Goal: Task Accomplishment & Management: Manage account settings

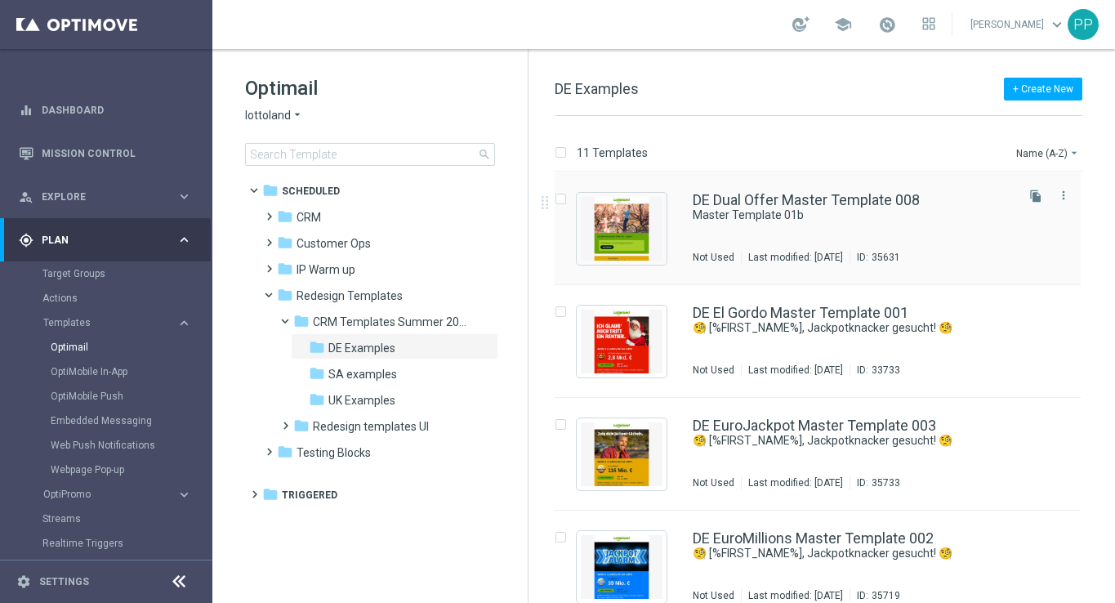
click at [562, 203] on input "Press SPACE to select this row." at bounding box center [560, 201] width 11 height 11
checkbox input "true"
click at [844, 152] on p "Duplicate" at bounding box center [827, 152] width 45 height 13
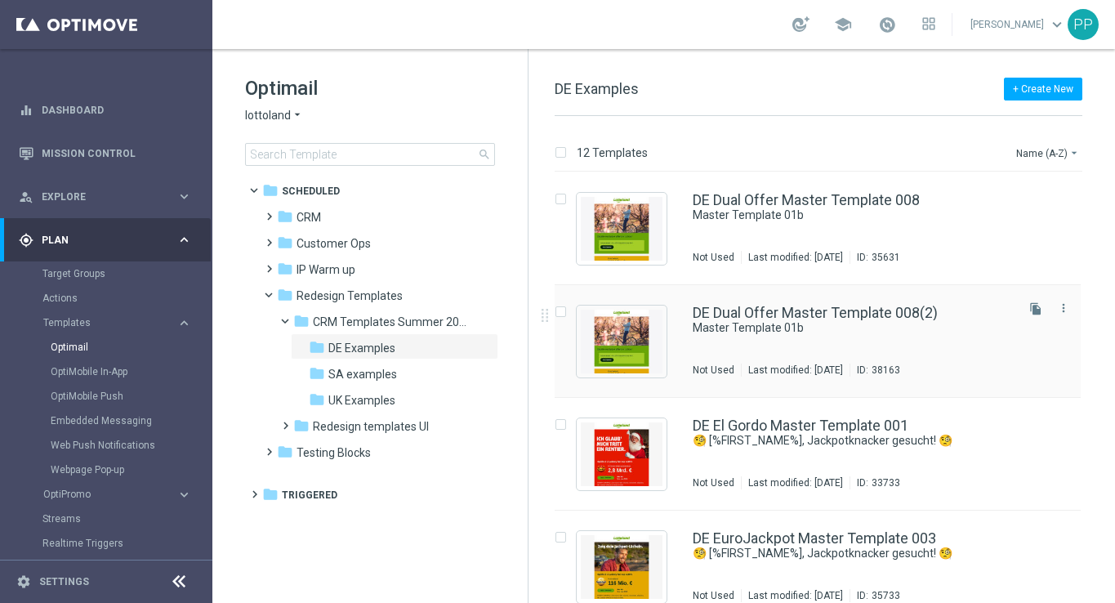
click at [562, 310] on input "Press SPACE to select this row." at bounding box center [560, 314] width 11 height 11
click at [1062, 156] on p "Delete" at bounding box center [1065, 152] width 30 height 13
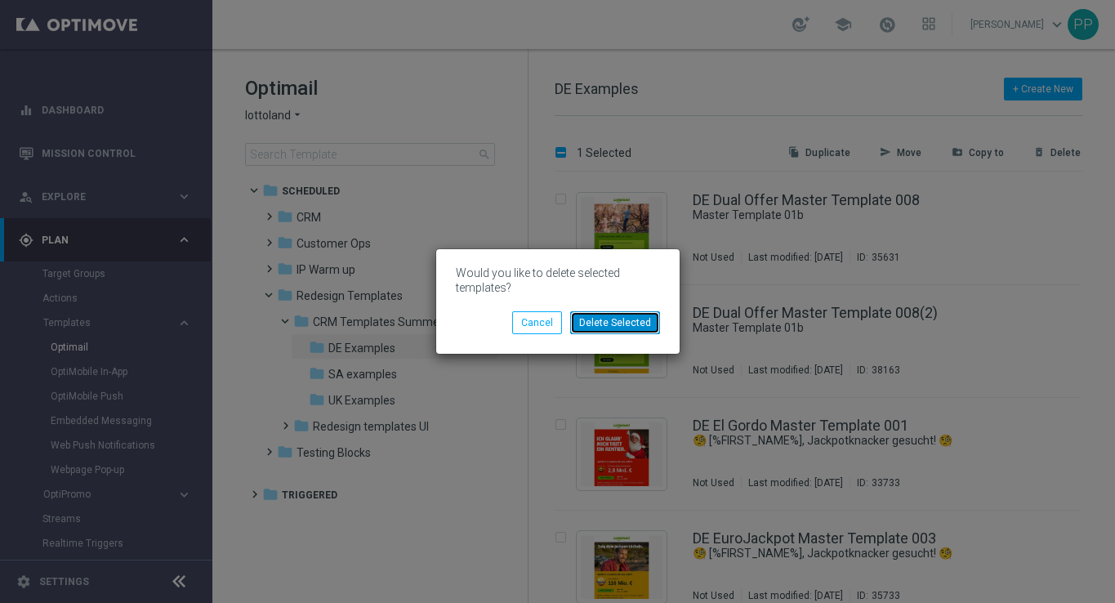
click at [605, 319] on button "Delete Selected" at bounding box center [615, 322] width 90 height 23
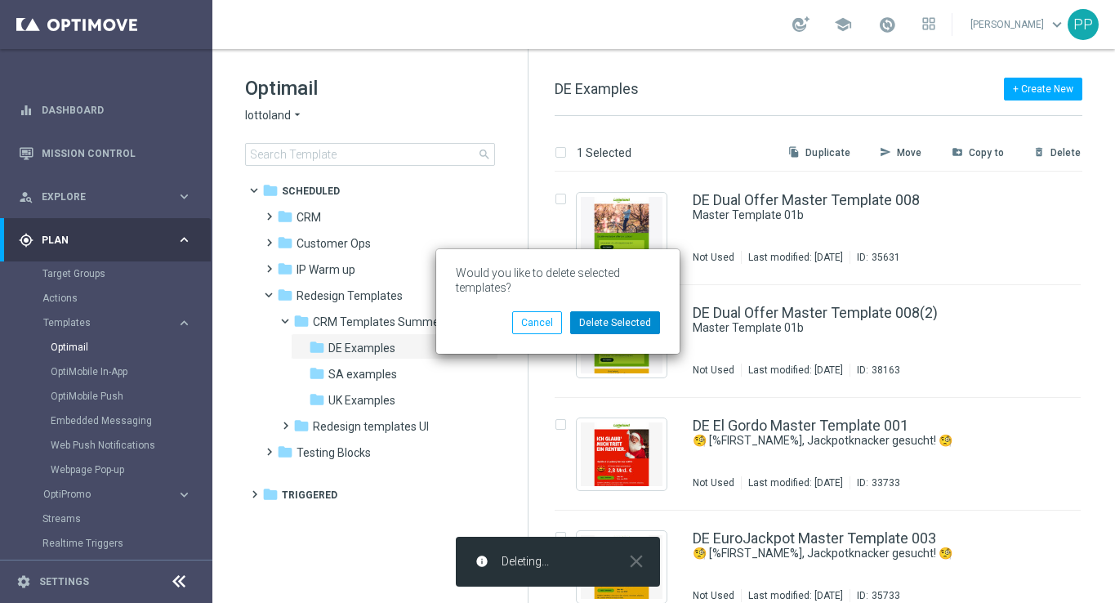
checkbox input "false"
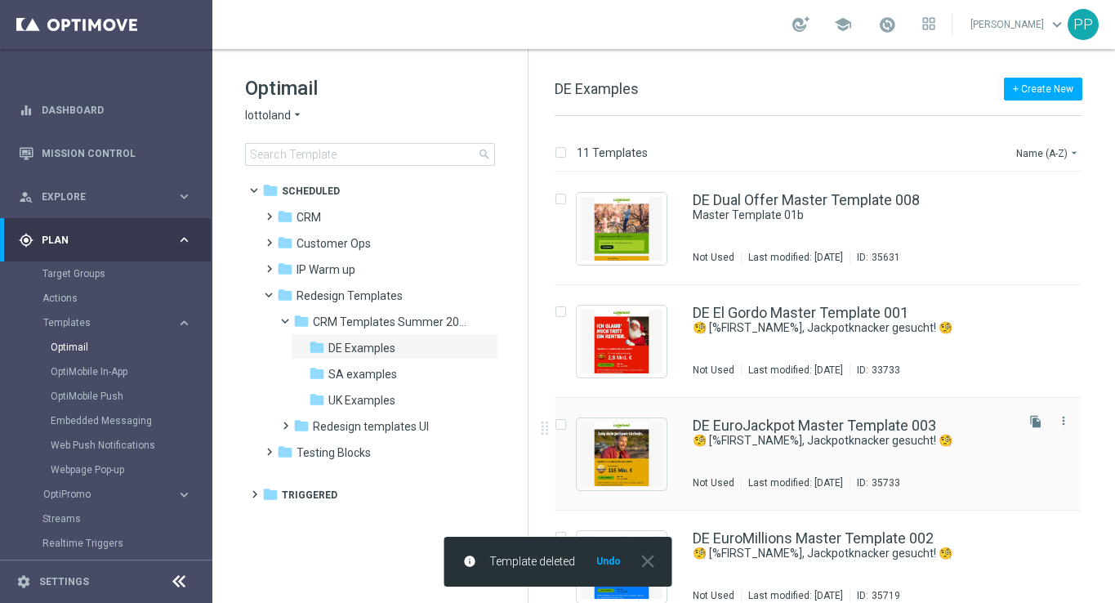
click at [560, 424] on input "Press SPACE to select this row." at bounding box center [560, 426] width 11 height 11
checkbox input "true"
click at [826, 157] on p "Duplicate" at bounding box center [827, 152] width 45 height 13
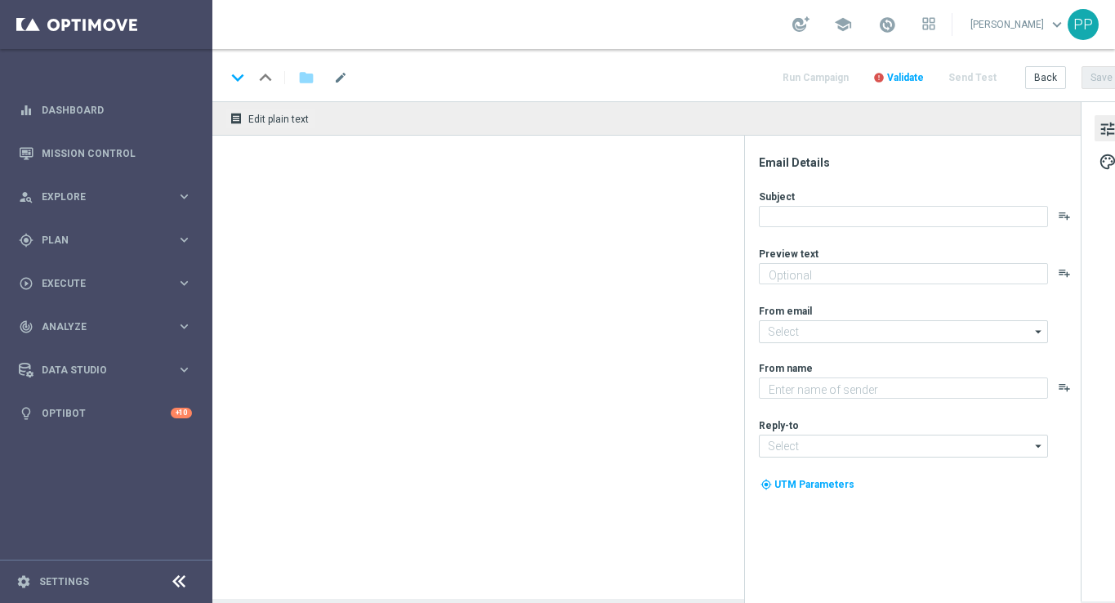
type textarea "preview text"
type textarea "Lottoland"
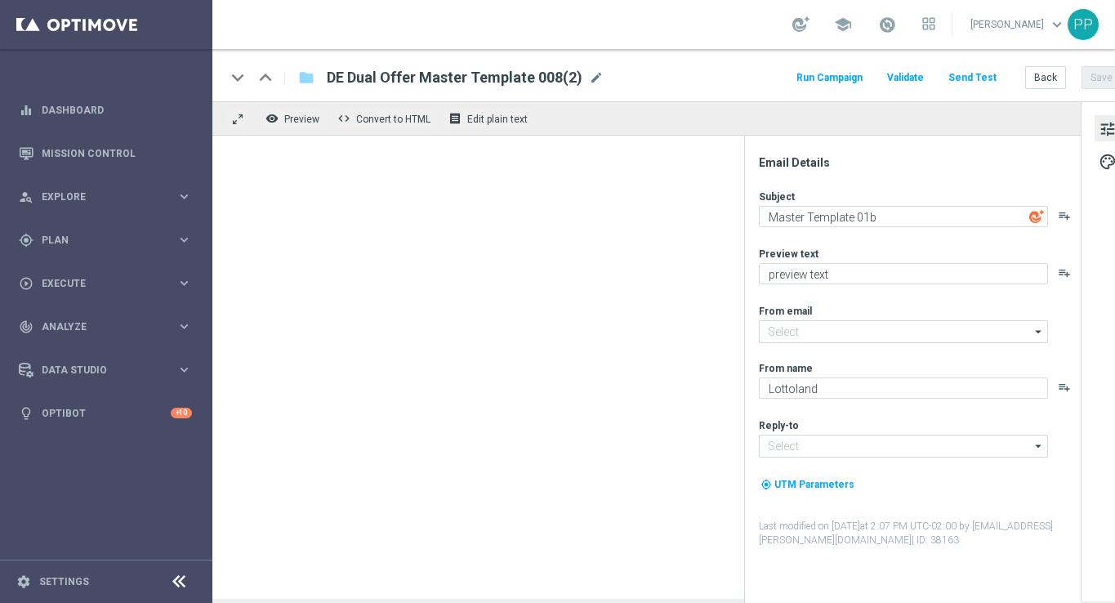
type input "[EMAIL_ADDRESS][DOMAIN_NAME]"
type input "support@lottoland.co.uk"
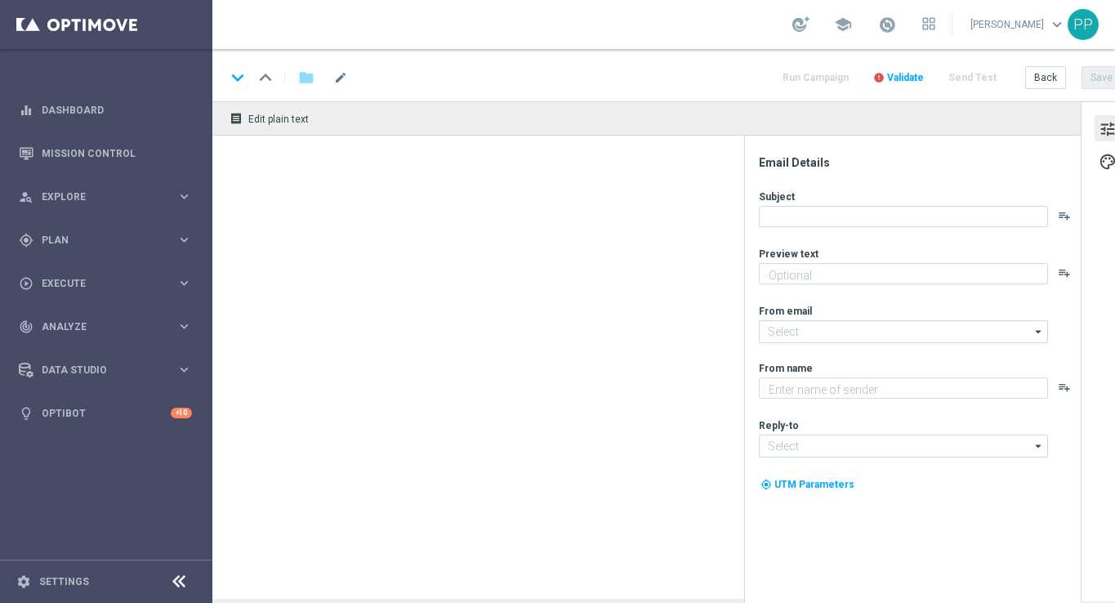
type textarea "Heute 30 % [DEMOGRAPHIC_DATA] auf dein Los"
type input "[EMAIL_ADDRESS][DOMAIN_NAME]"
type textarea "Lottoland"
type input "[EMAIL_ADDRESS][DOMAIN_NAME]"
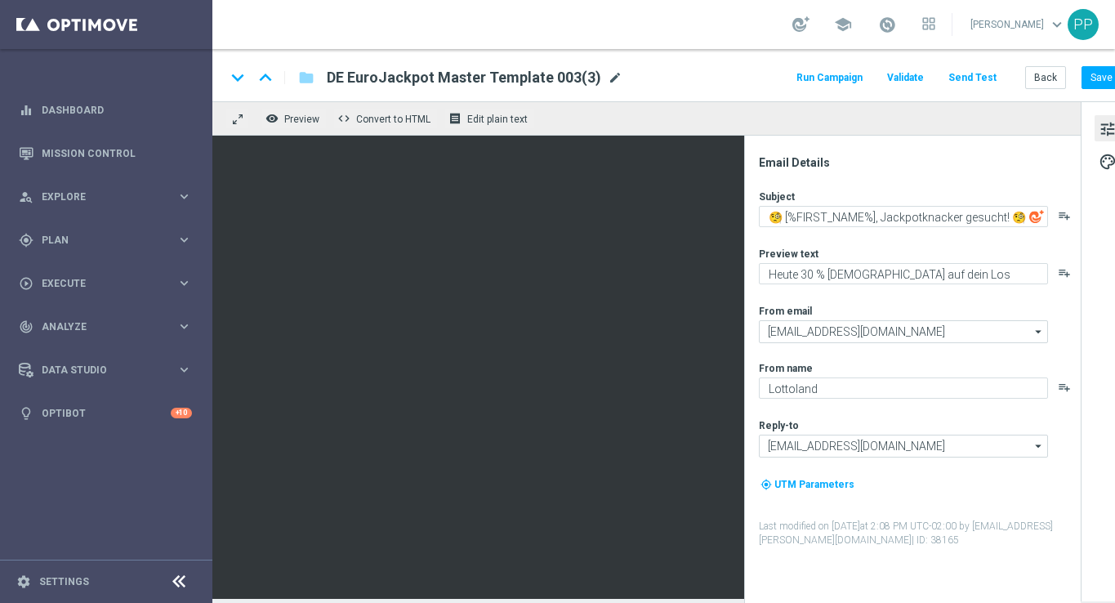
click at [608, 75] on span "mode_edit" at bounding box center [615, 77] width 15 height 15
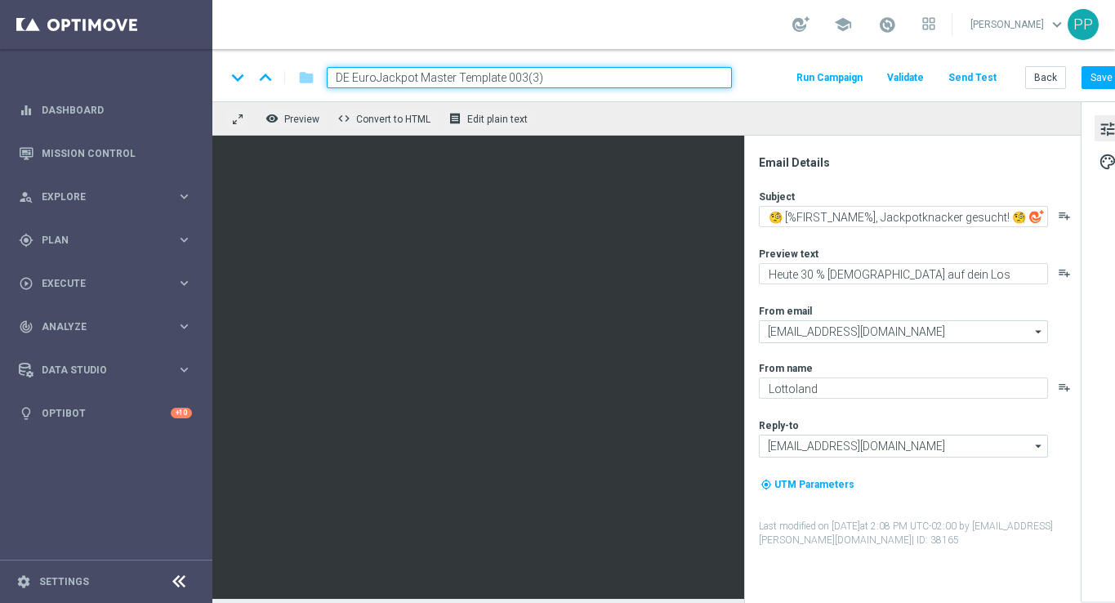
click at [586, 78] on input "DE EuroJackpot Master Template 003(3)" at bounding box center [529, 77] width 405 height 21
click at [368, 81] on input "DE EuroJackpot Master Template" at bounding box center [529, 77] width 405 height 21
type input "DE Generic Master Template"
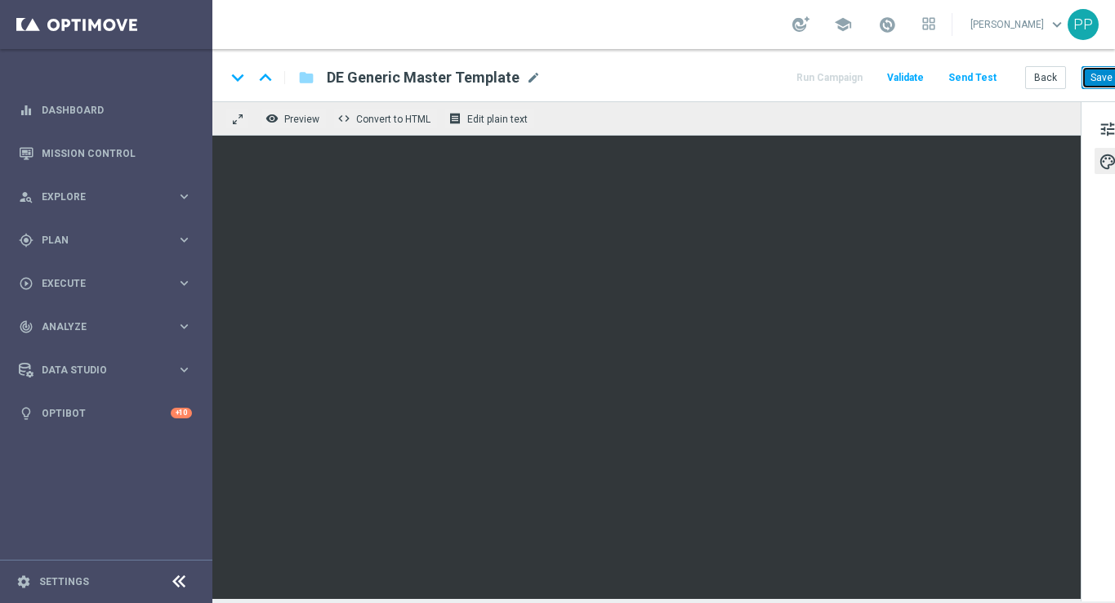
click at [1091, 78] on button "Save" at bounding box center [1101, 77] width 40 height 23
click at [1100, 82] on button "Save" at bounding box center [1101, 77] width 40 height 23
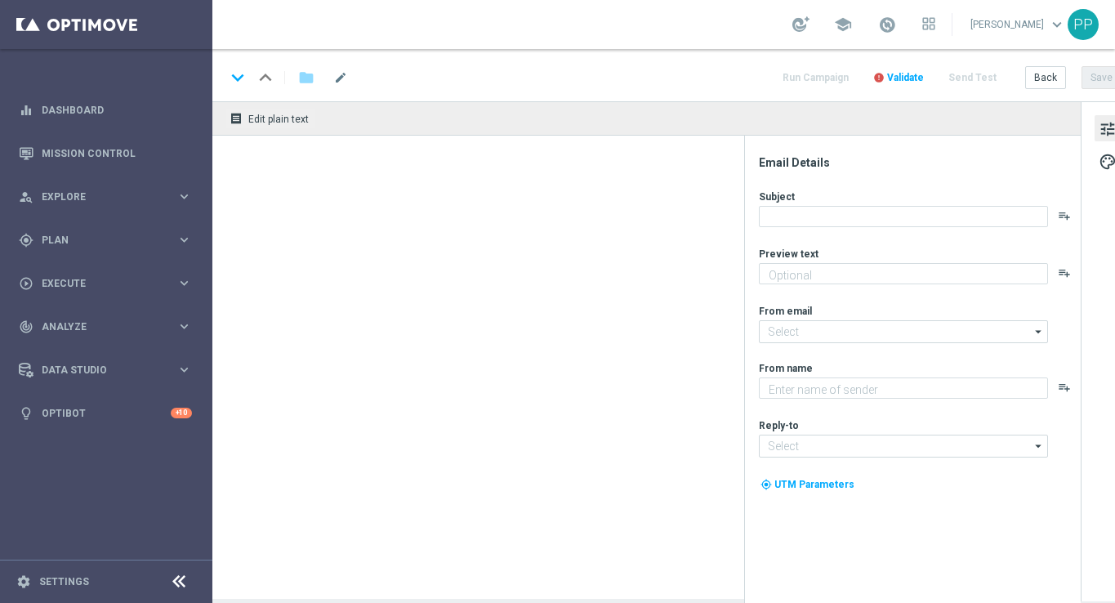
type textarea "preview text"
type input "[EMAIL_ADDRESS][DOMAIN_NAME]"
type textarea "Lottoland"
type input "support@lottoland.co.uk"
